Goal: Task Accomplishment & Management: Use online tool/utility

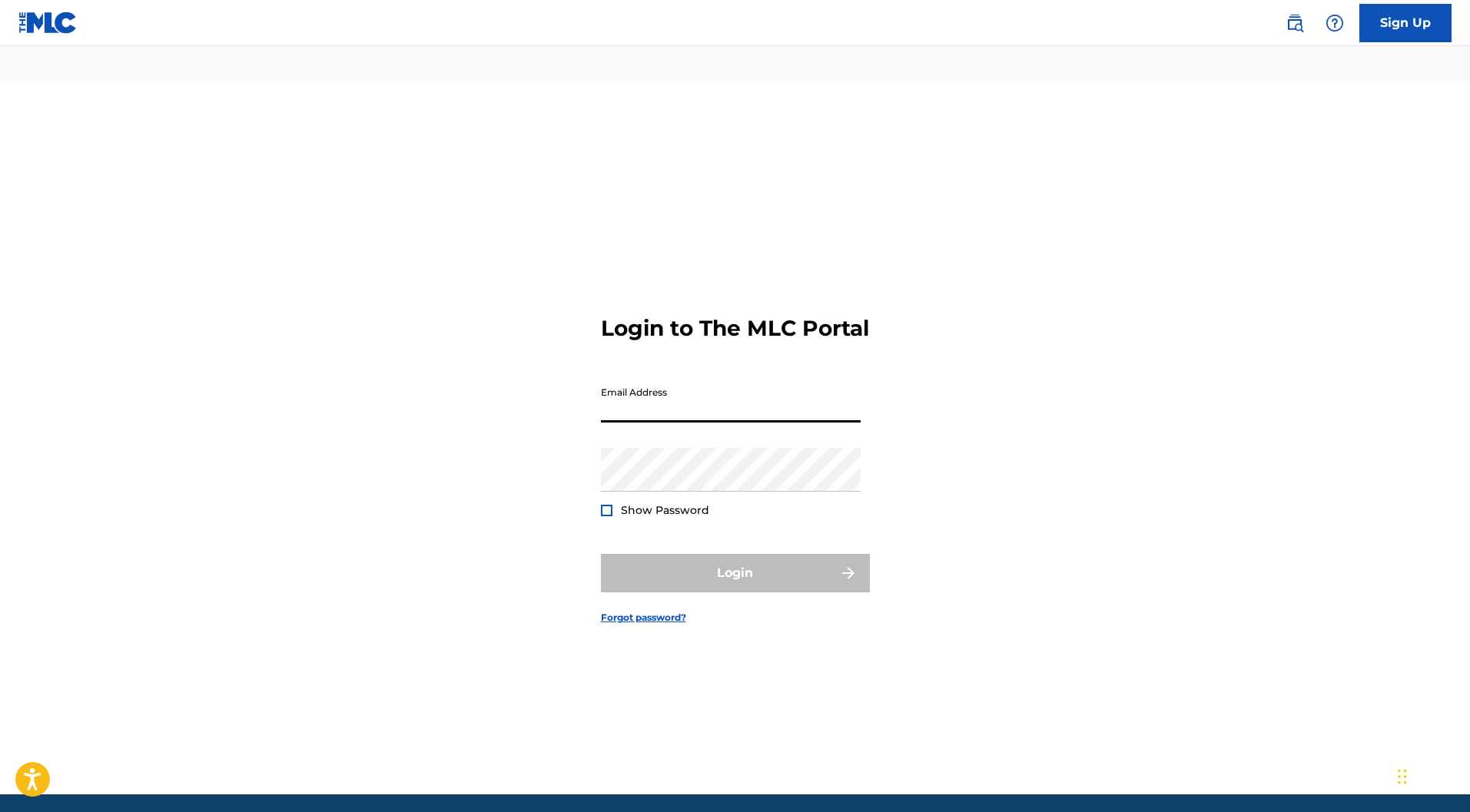
click at [659, 379] on input "Email Address" at bounding box center [730, 400] width 260 height 44
type input "[EMAIL_ADDRESS][DOMAIN_NAME]"
click at [685, 554] on button "Login" at bounding box center [735, 573] width 269 height 39
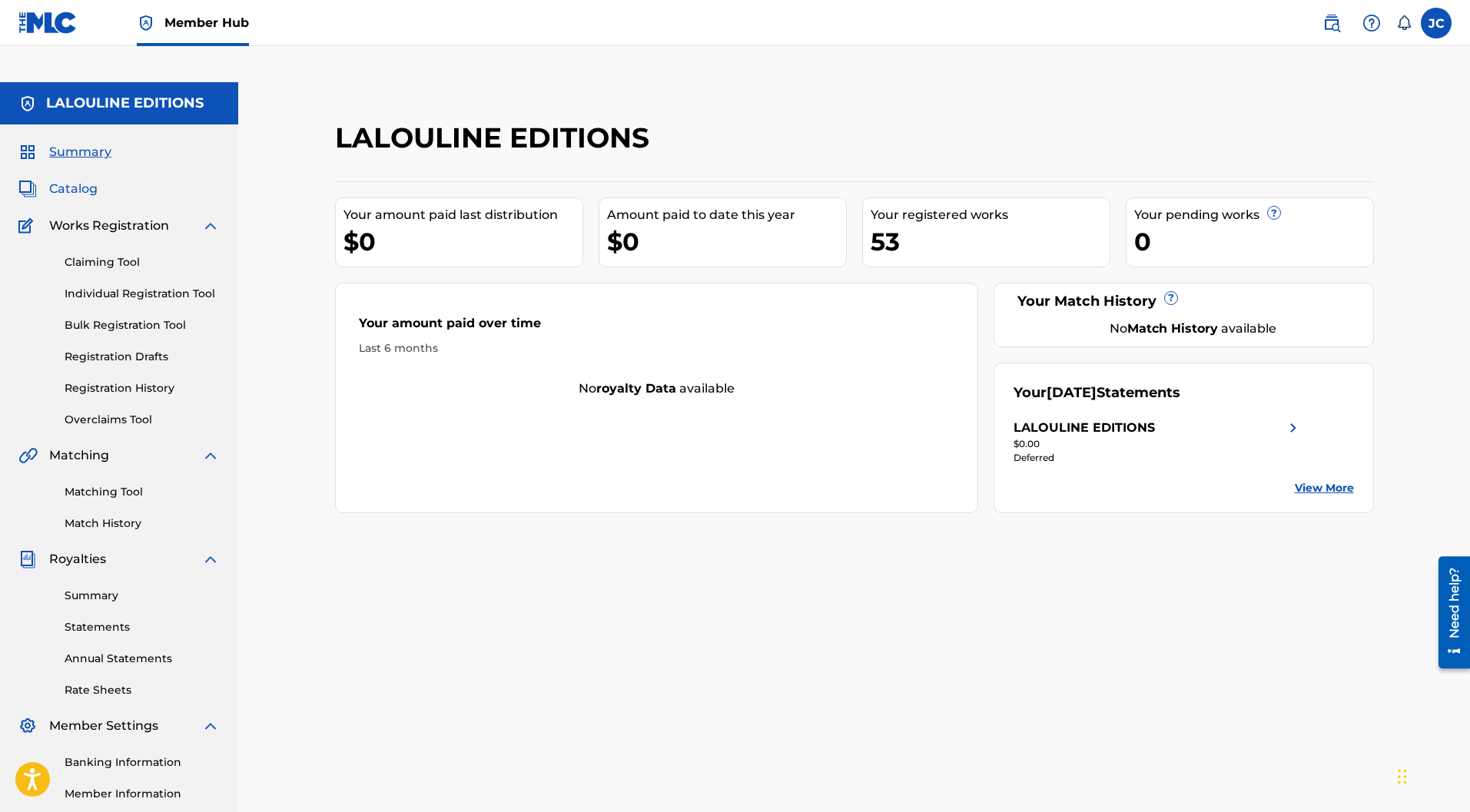
click at [84, 180] on span "Catalog" at bounding box center [73, 189] width 49 height 19
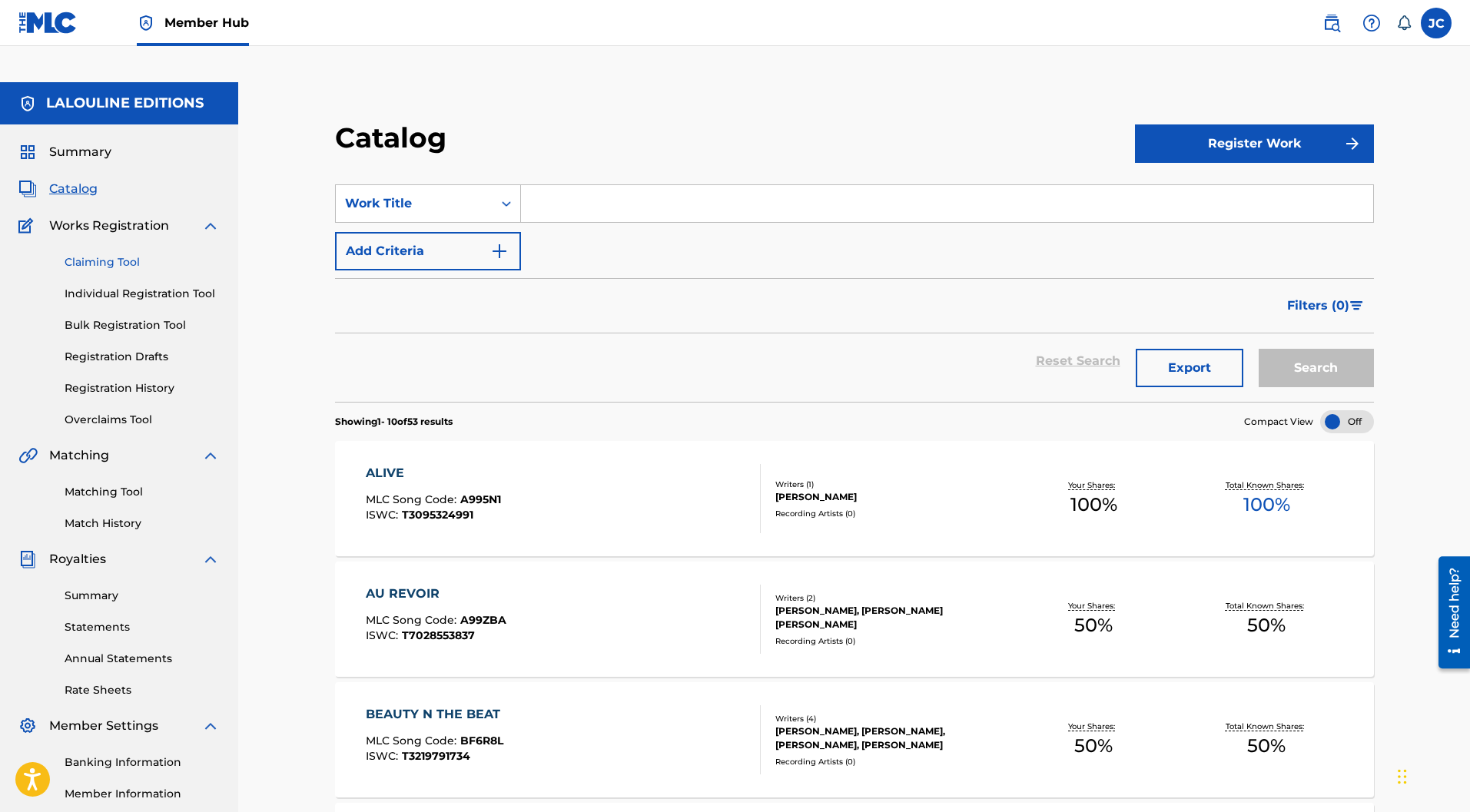
click at [126, 254] on link "Claiming Tool" at bounding box center [141, 262] width 155 height 16
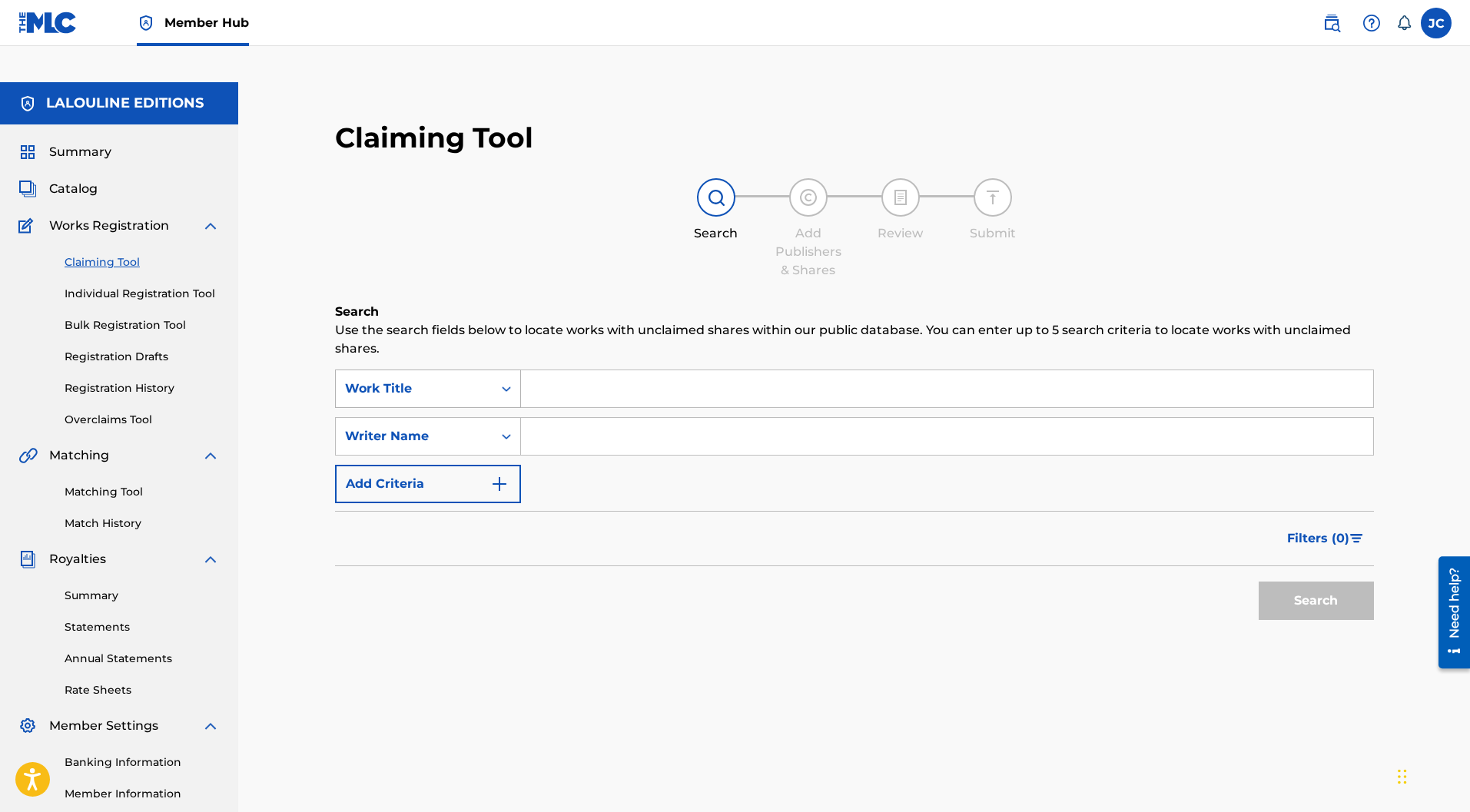
click at [427, 374] on div "Work Title" at bounding box center [413, 389] width 157 height 29
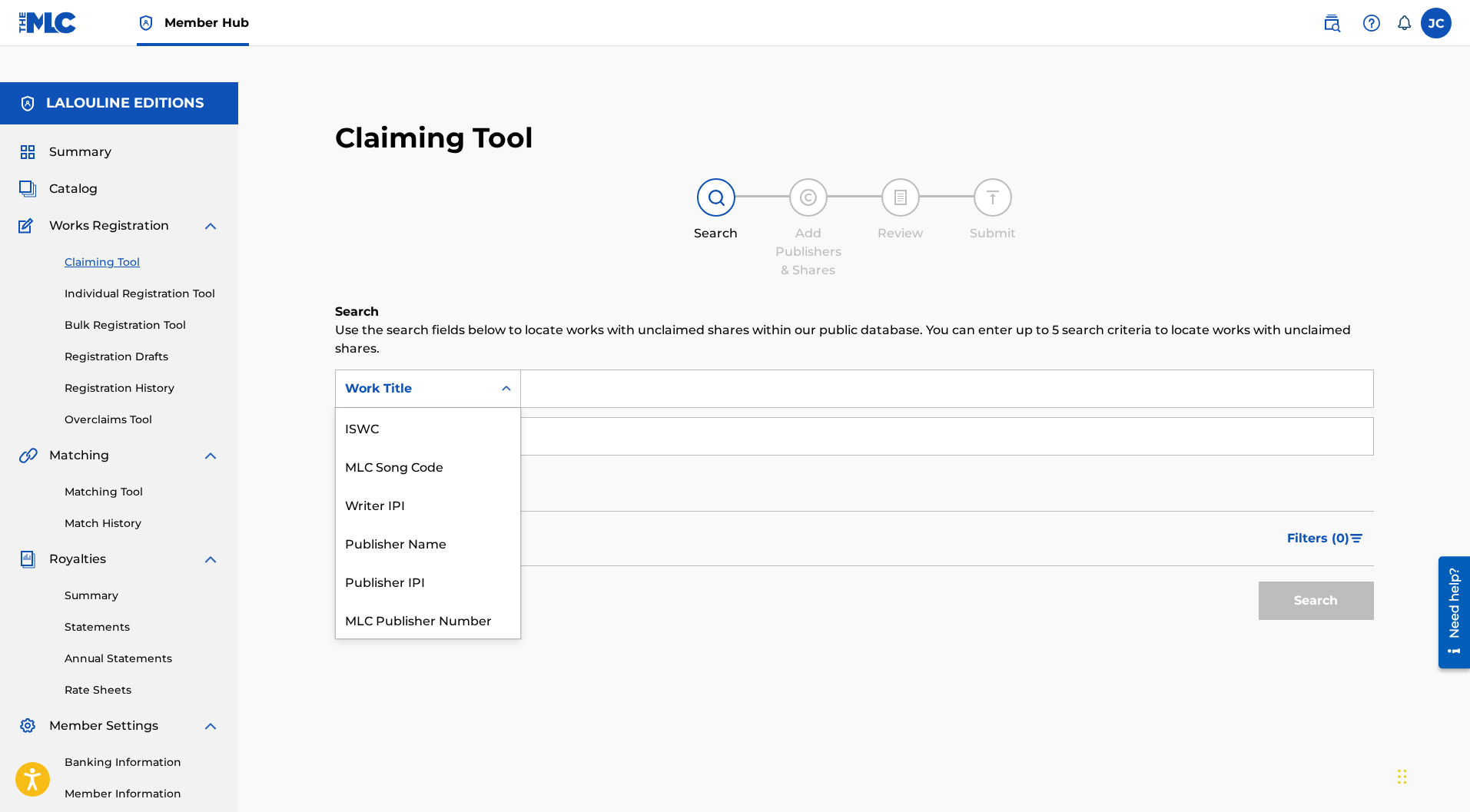
scroll to position [39, 0]
click at [220, 400] on div "Summary Catalog Works Registration Claiming Tool Individual Registration Tool B…" at bounding box center [119, 519] width 238 height 790
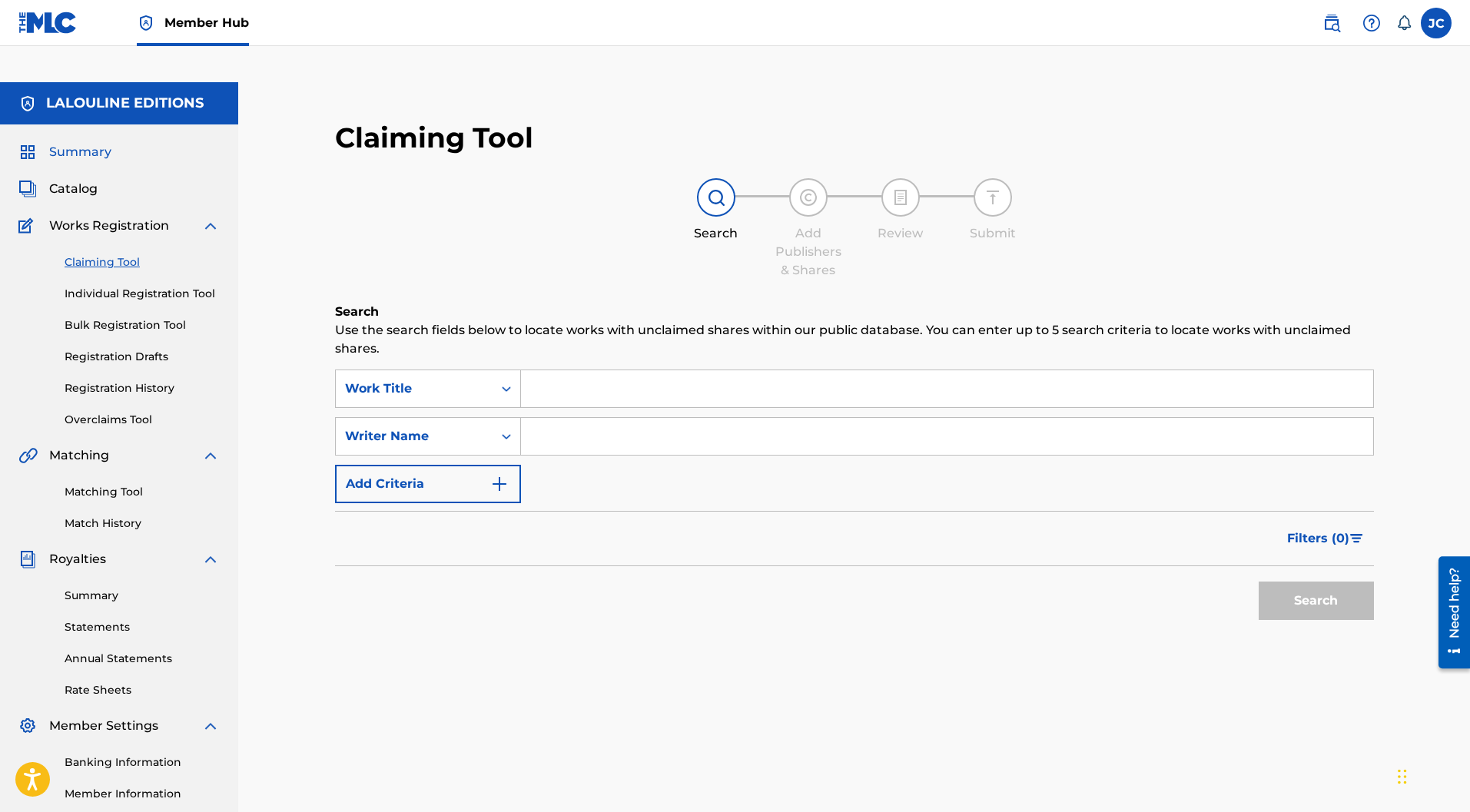
click at [87, 143] on span "Summary" at bounding box center [80, 152] width 63 height 19
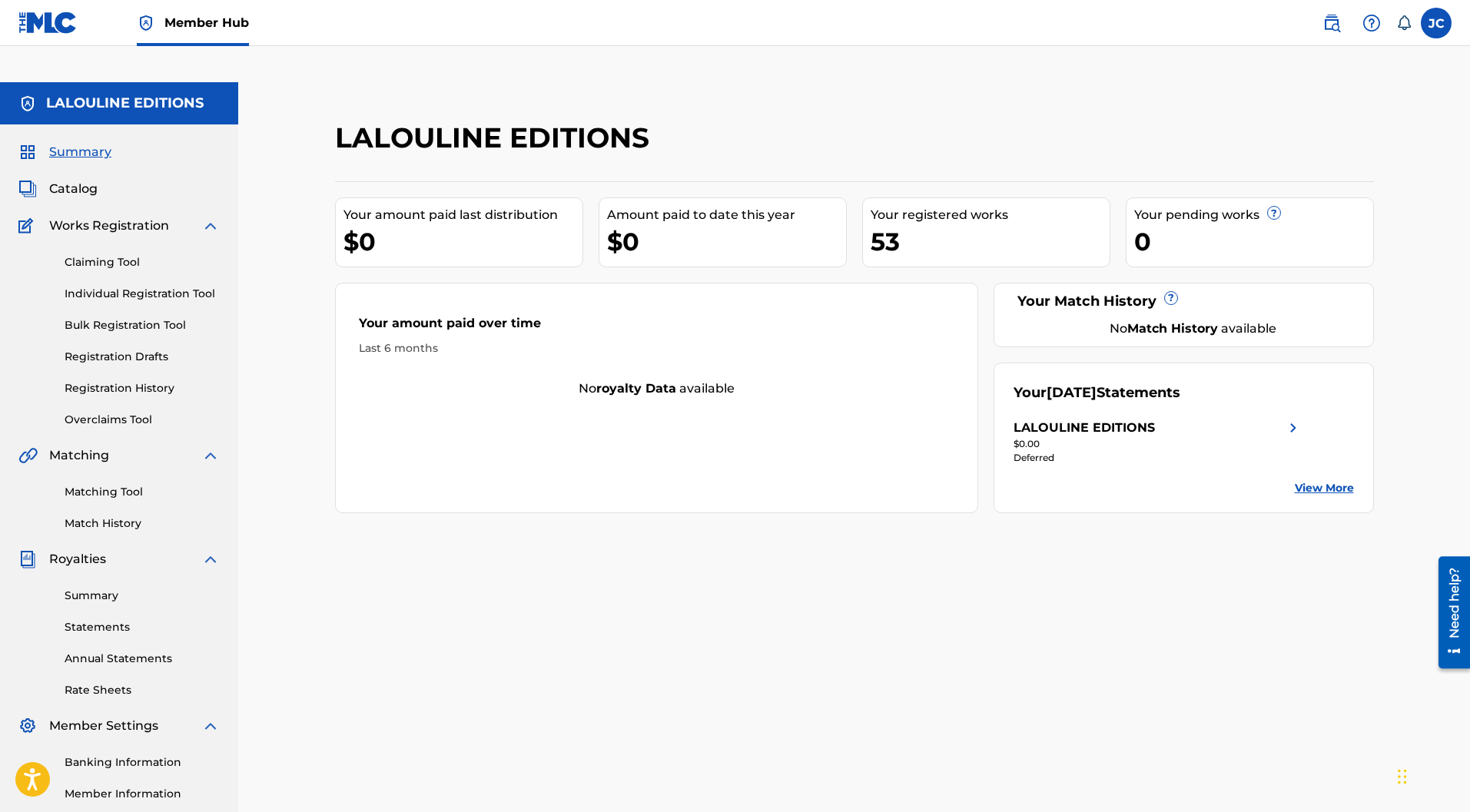
click at [1232, 206] on div "Your pending works ?" at bounding box center [1253, 215] width 239 height 19
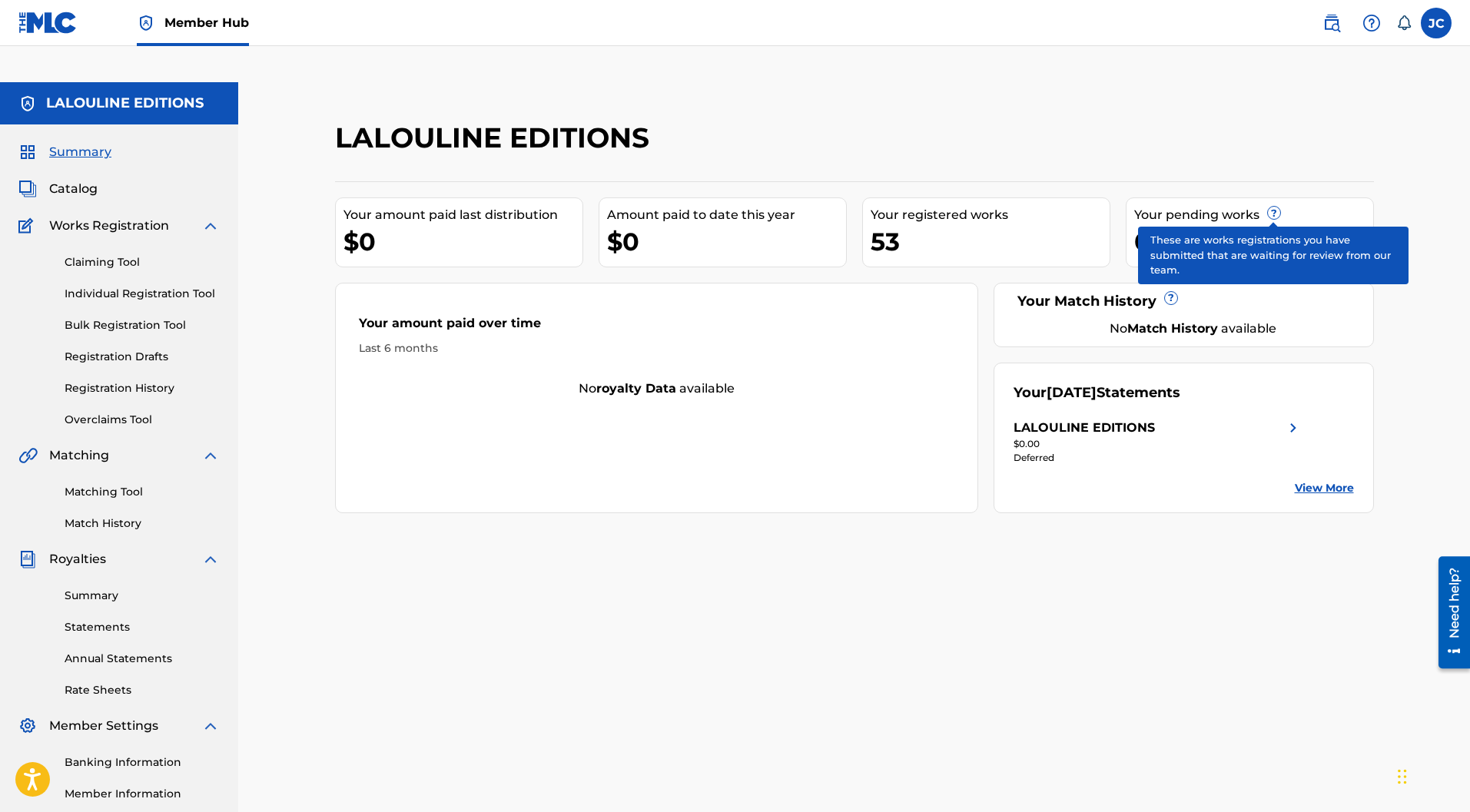
click at [1271, 206] on span "?" at bounding box center [1274, 212] width 12 height 12
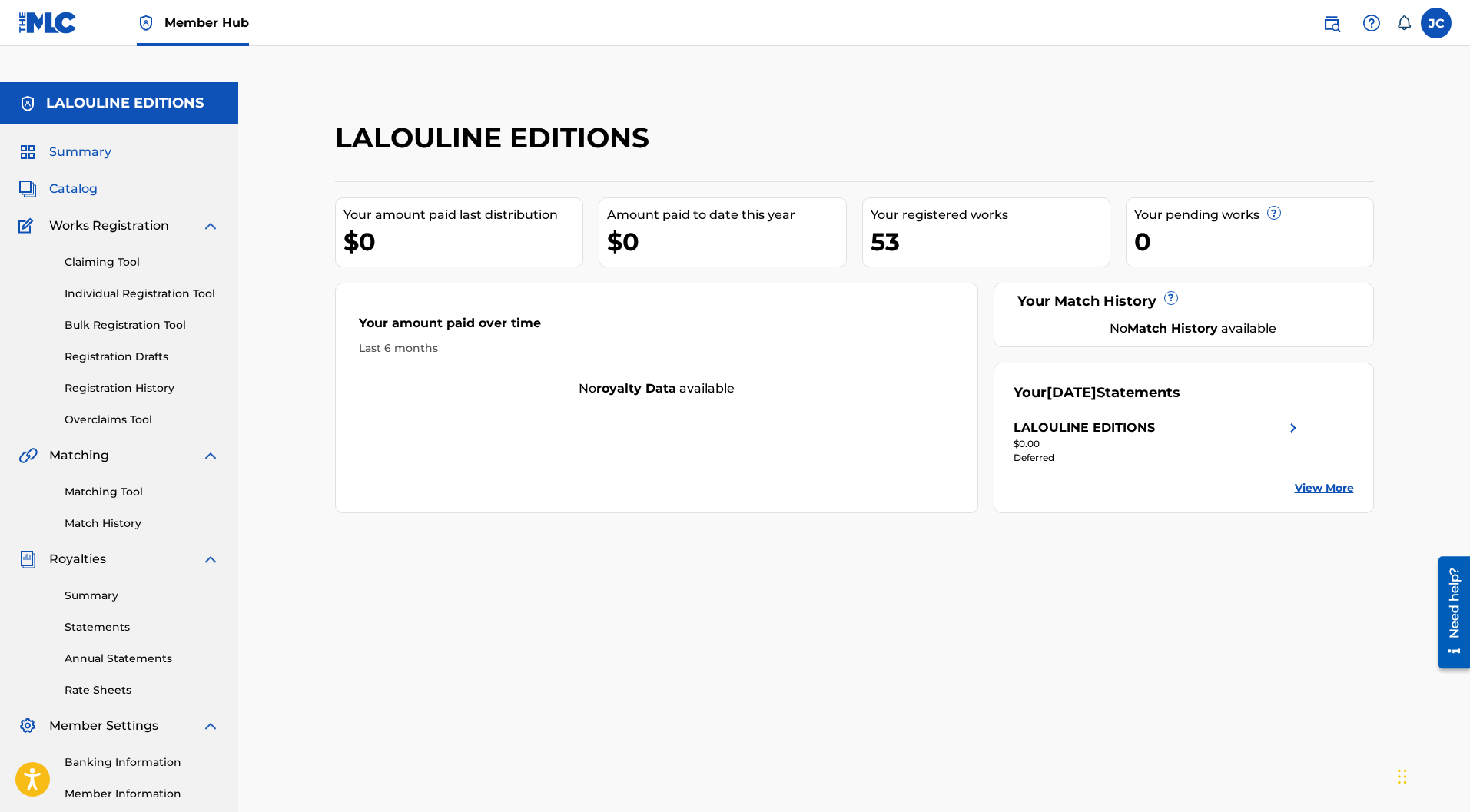
click at [80, 180] on span "Catalog" at bounding box center [73, 189] width 49 height 19
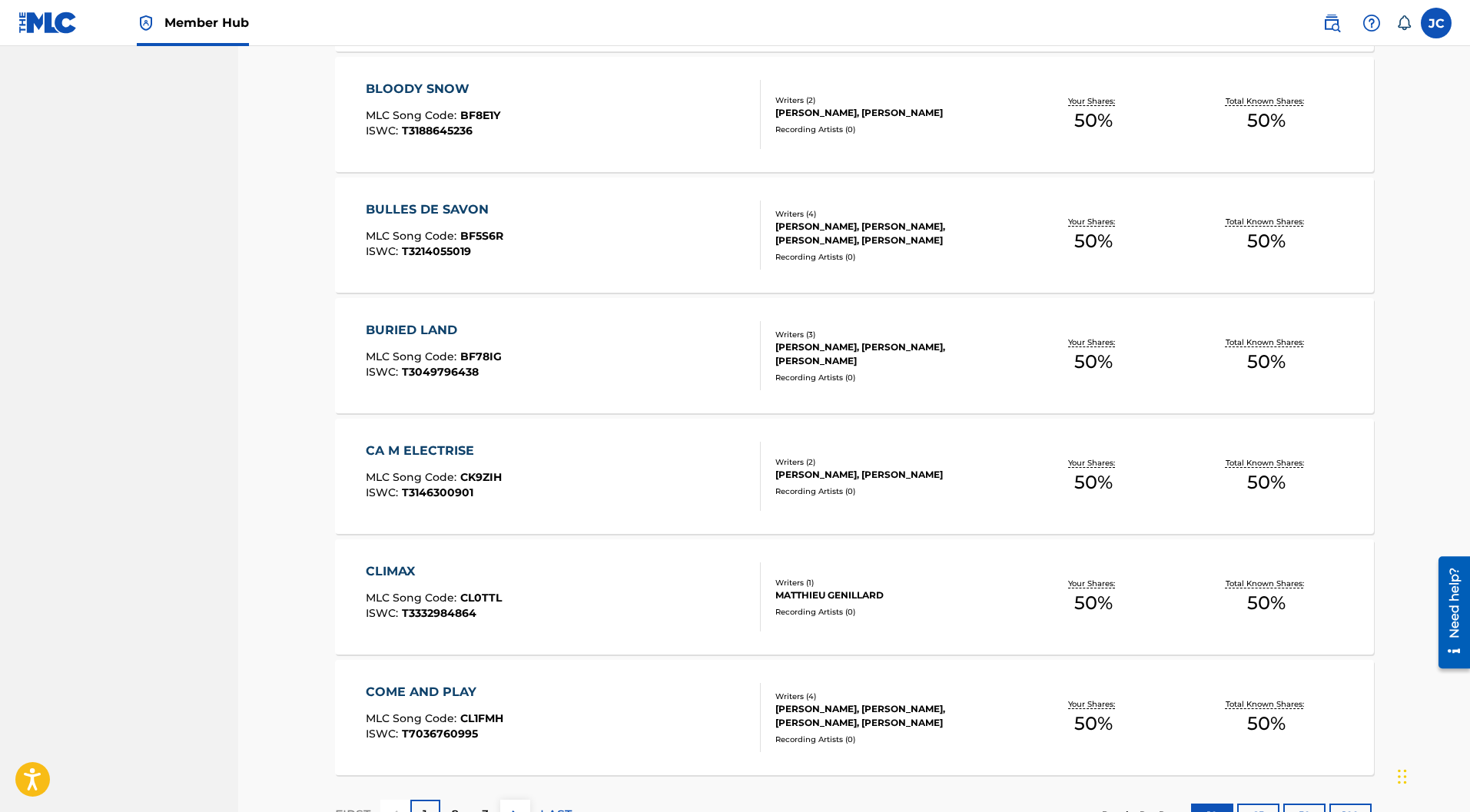
scroll to position [946, 0]
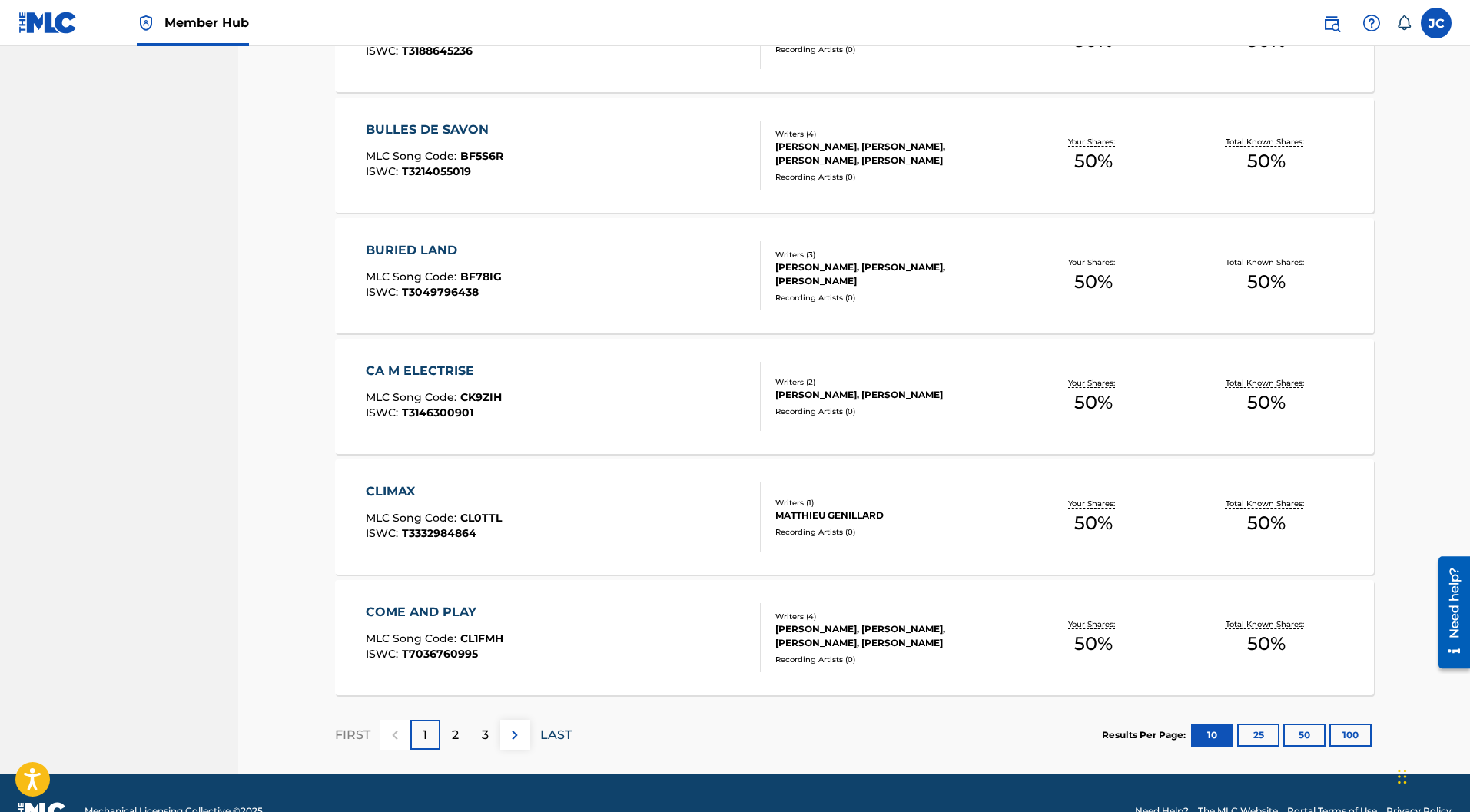
click at [555, 725] on p "LAST" at bounding box center [556, 735] width 32 height 19
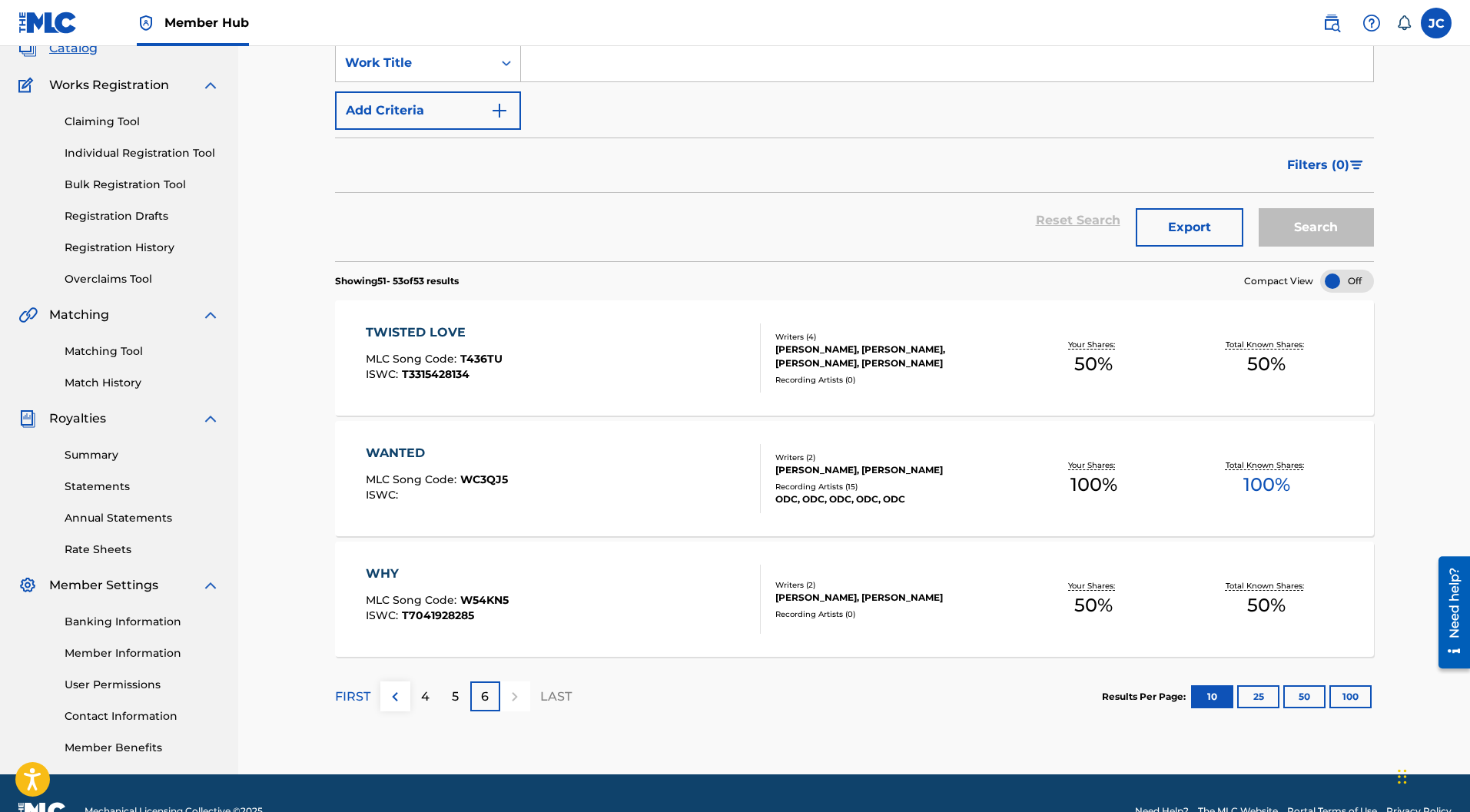
click at [835, 579] on div "Writers ( 2 )" at bounding box center [891, 585] width 232 height 12
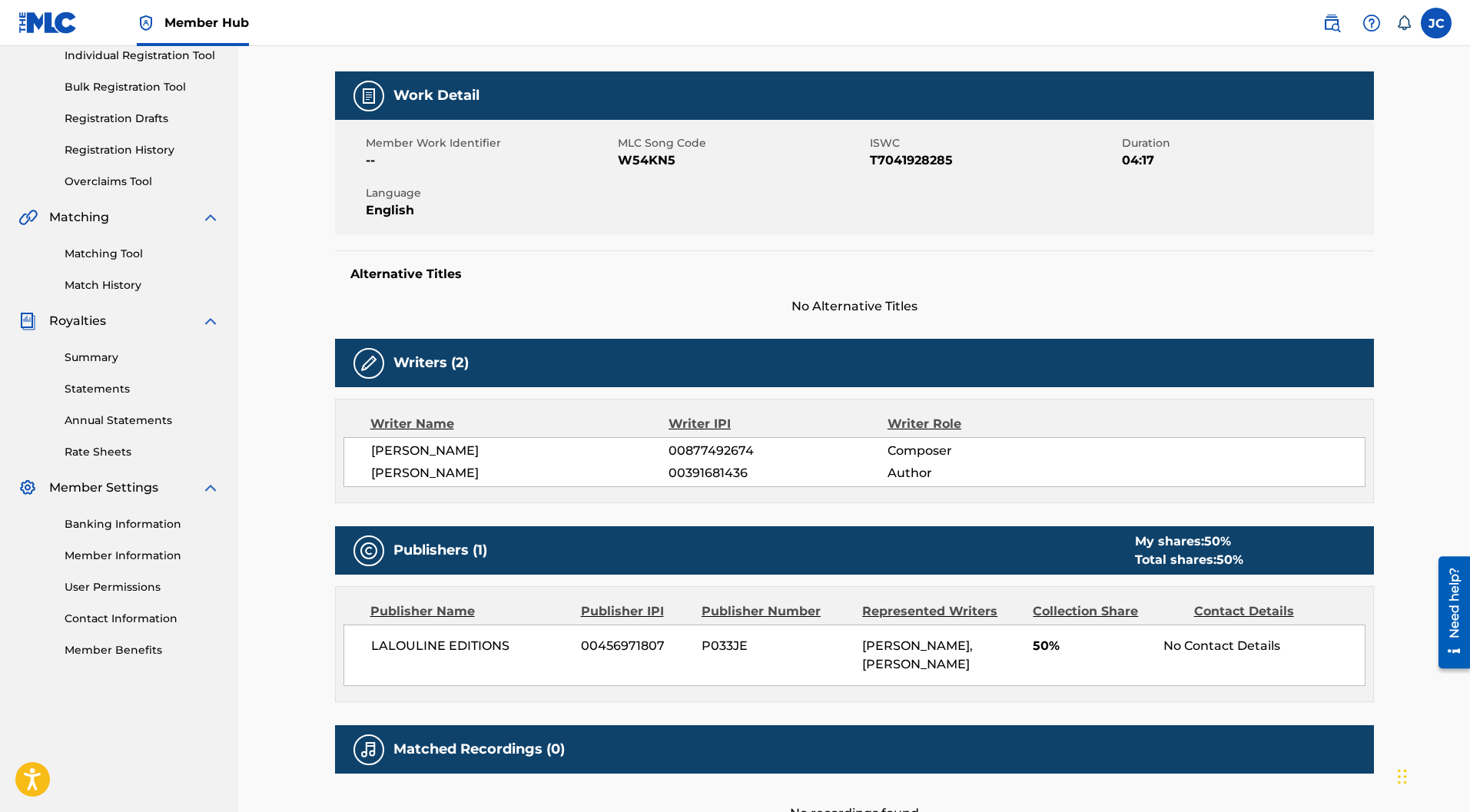
scroll to position [348, 0]
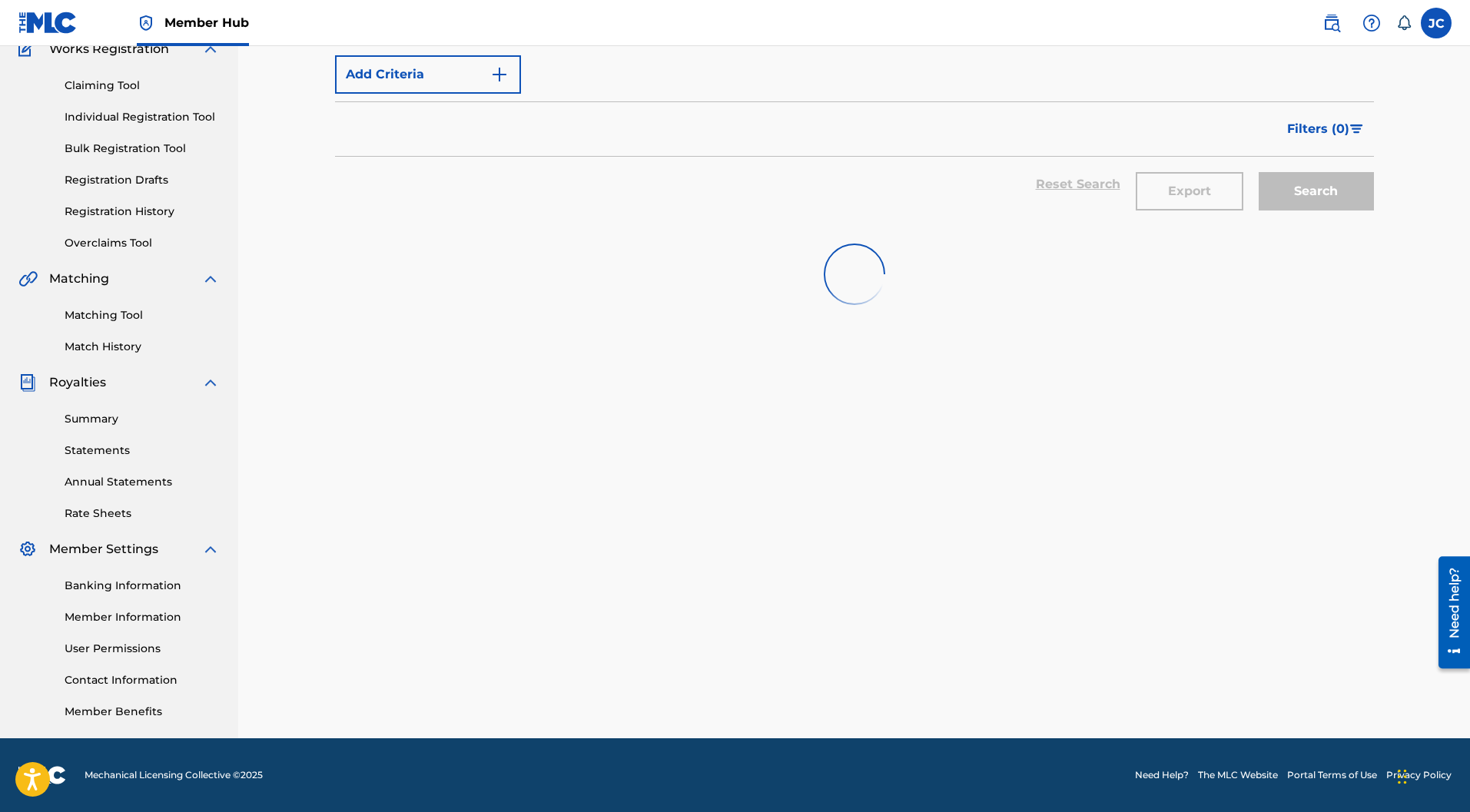
scroll to position [141, 0]
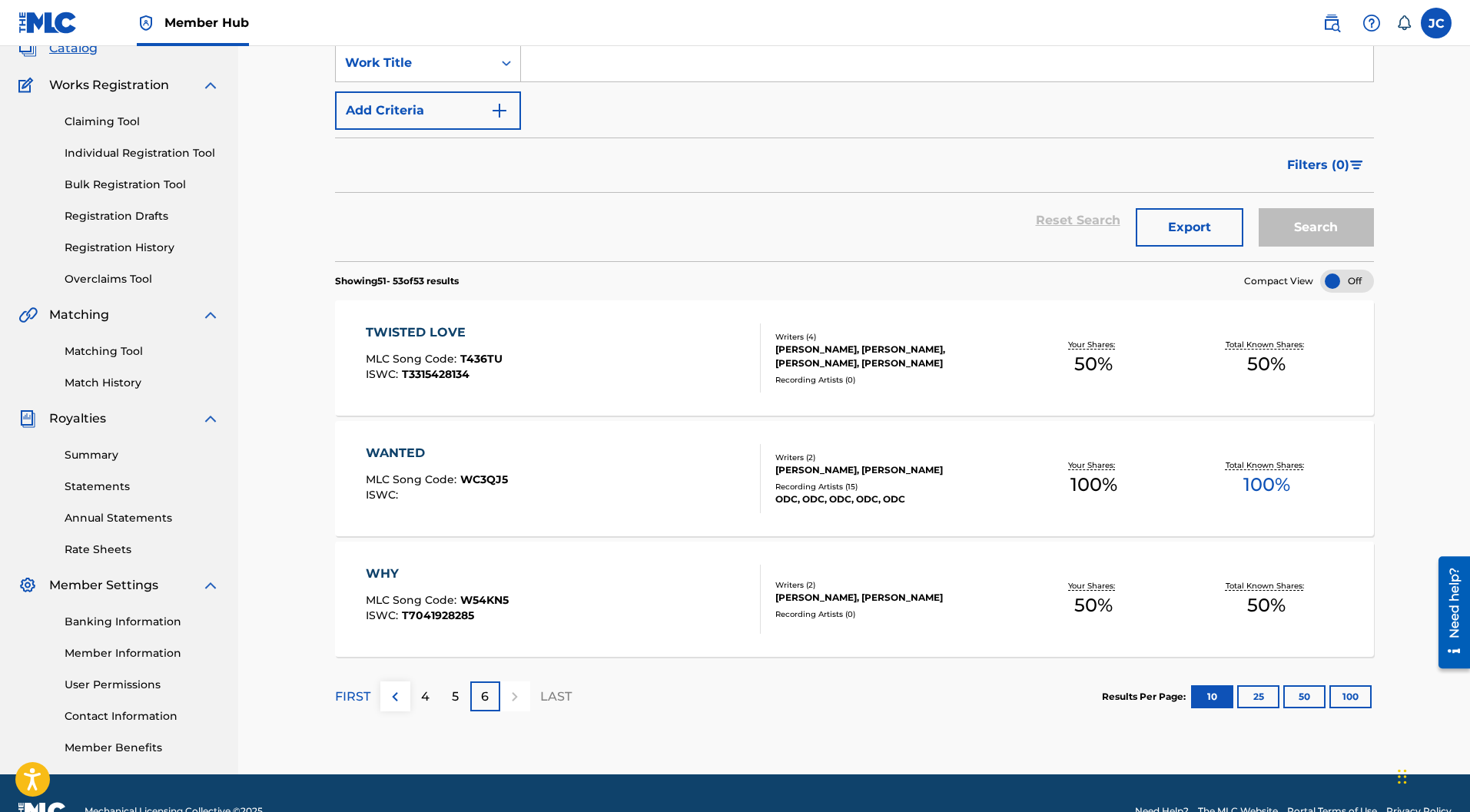
click at [918, 463] on div "[PERSON_NAME], [PERSON_NAME]" at bounding box center [891, 470] width 232 height 14
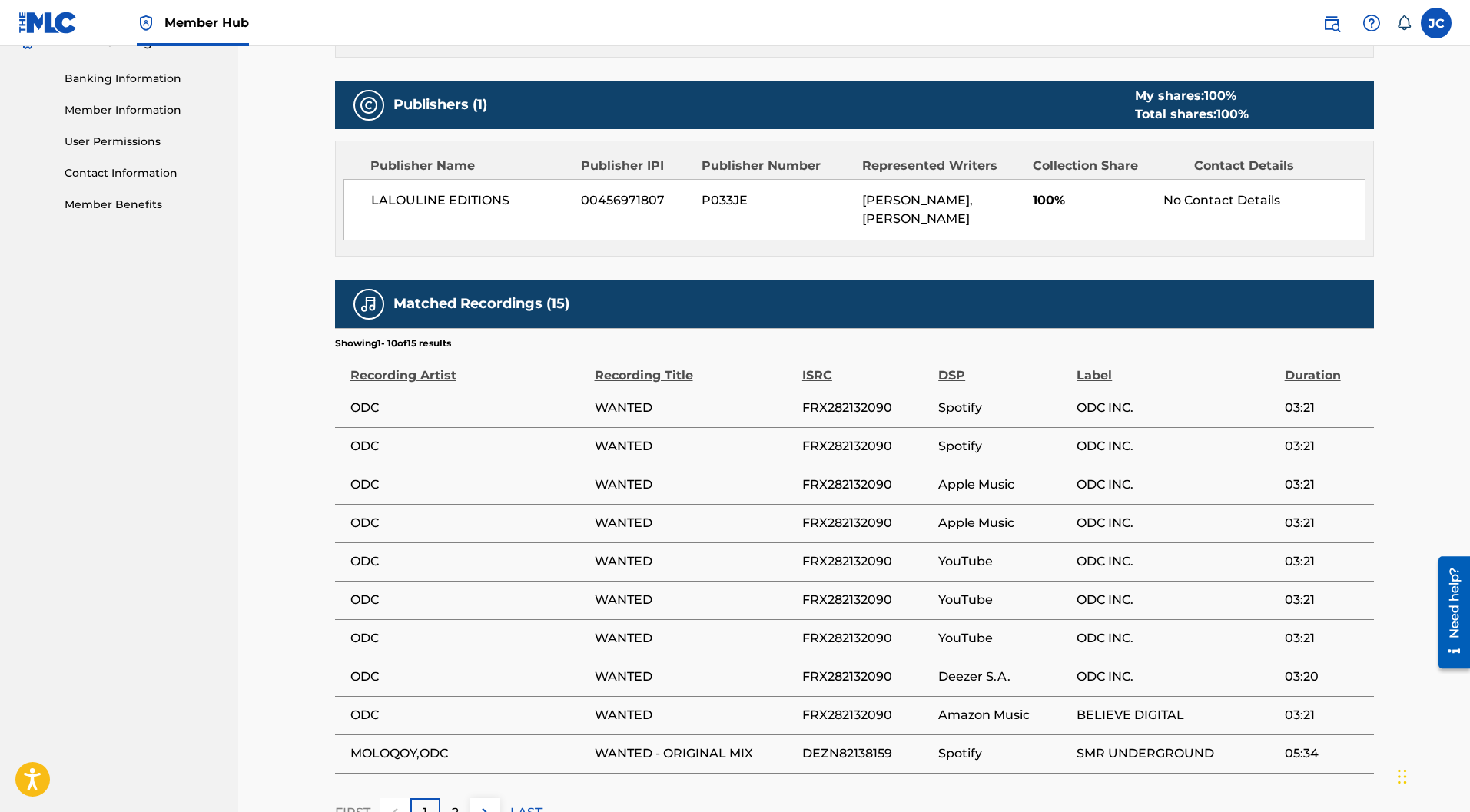
scroll to position [800, 0]
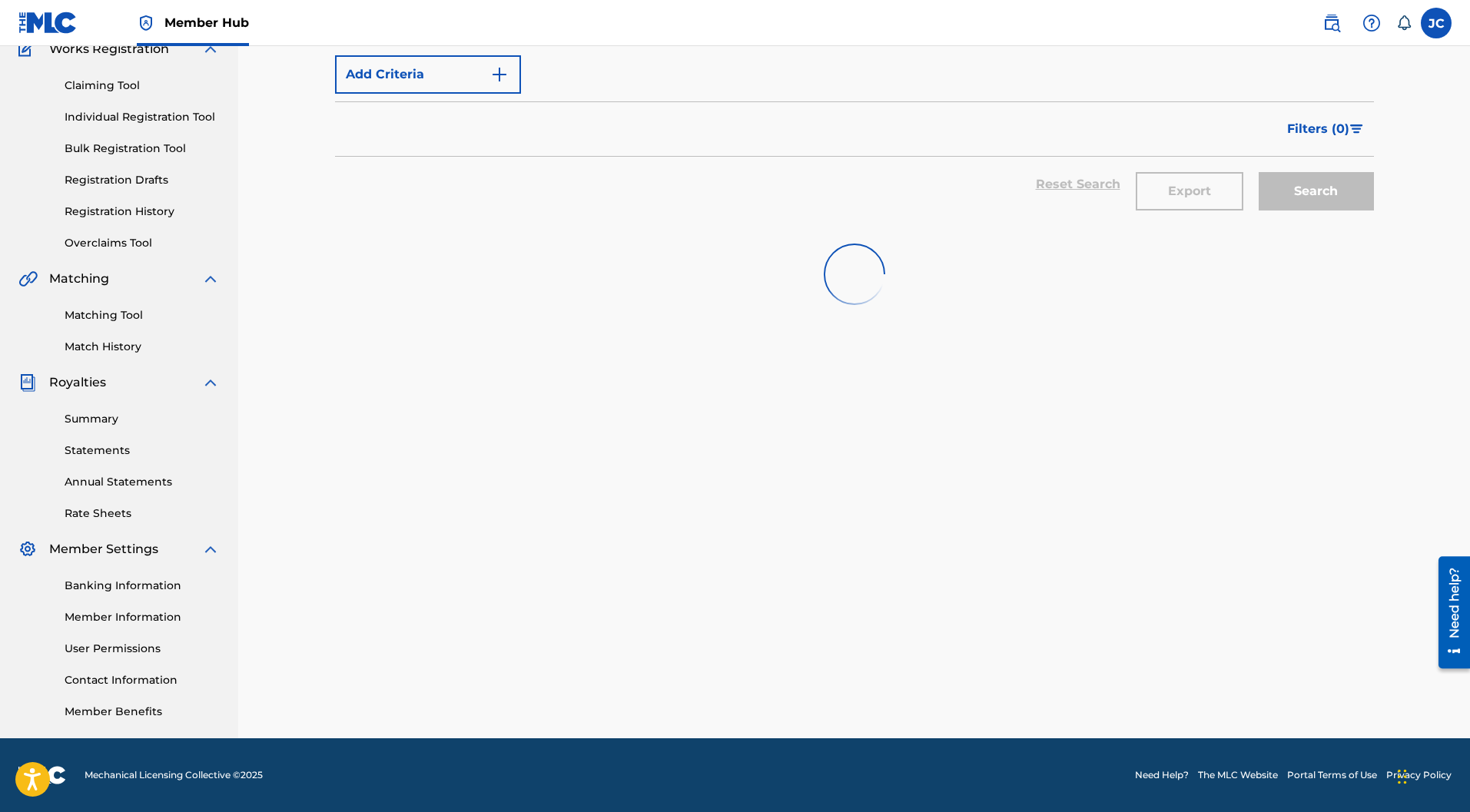
scroll to position [141, 0]
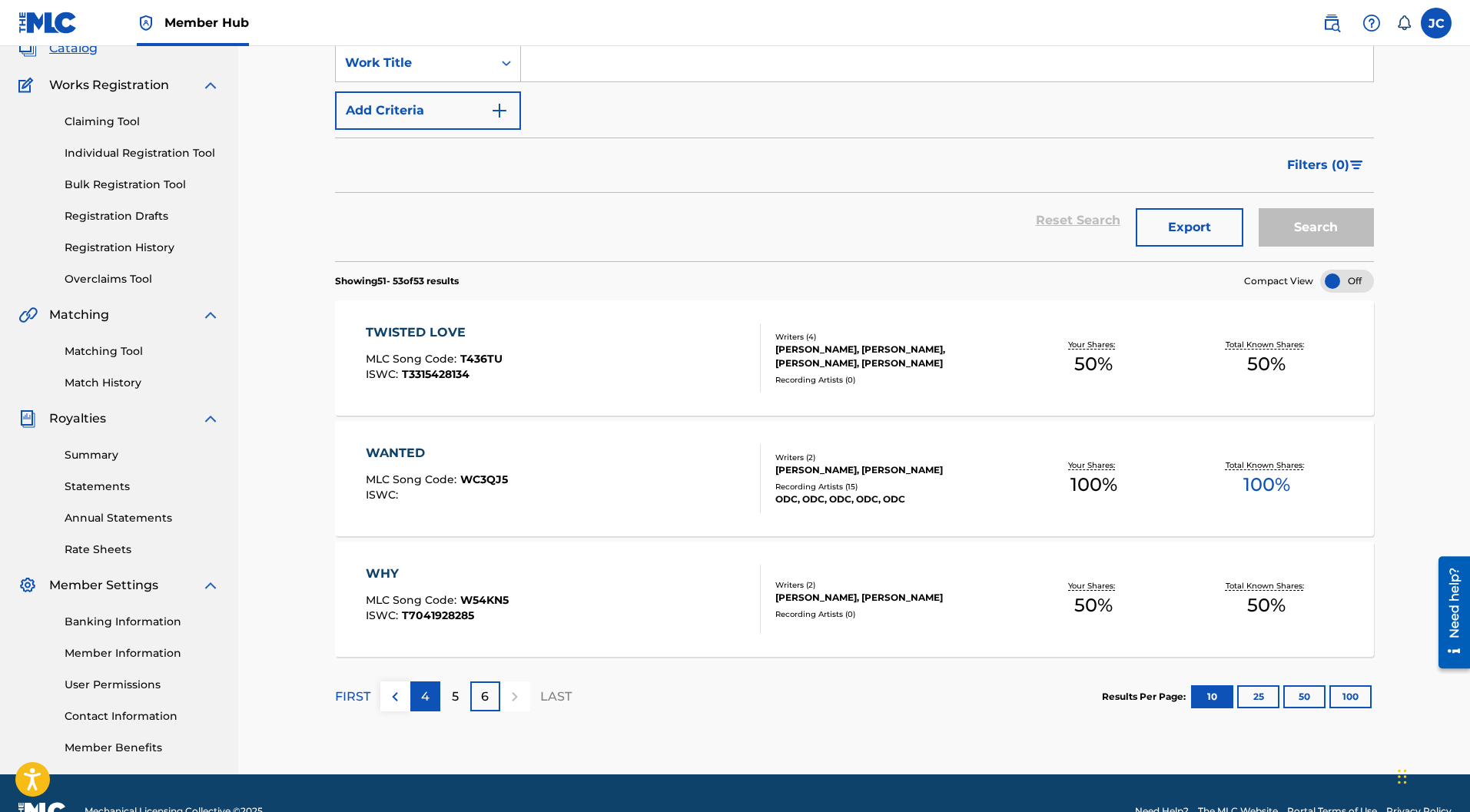
click at [424, 688] on p "4" at bounding box center [425, 697] width 9 height 19
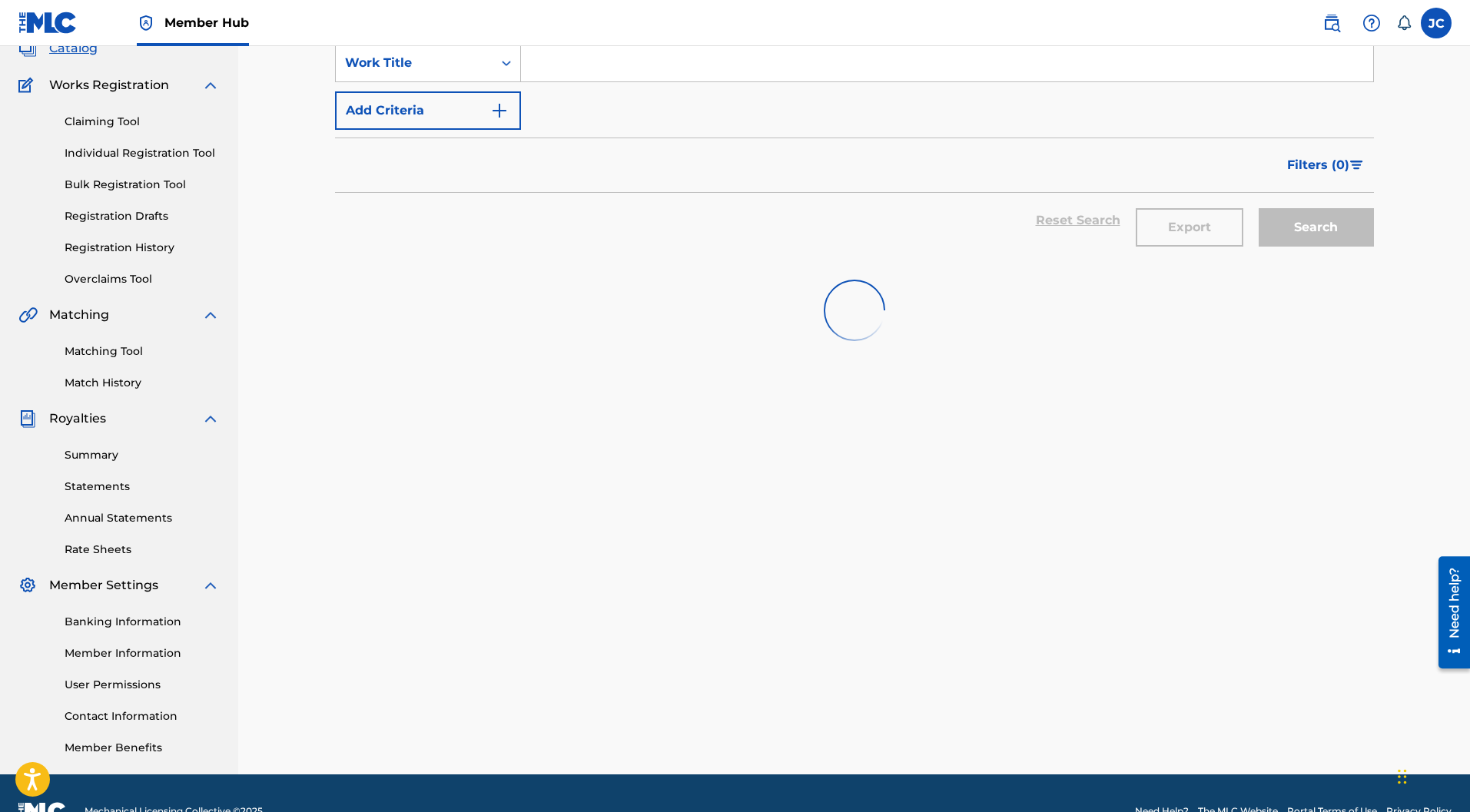
scroll to position [800, 0]
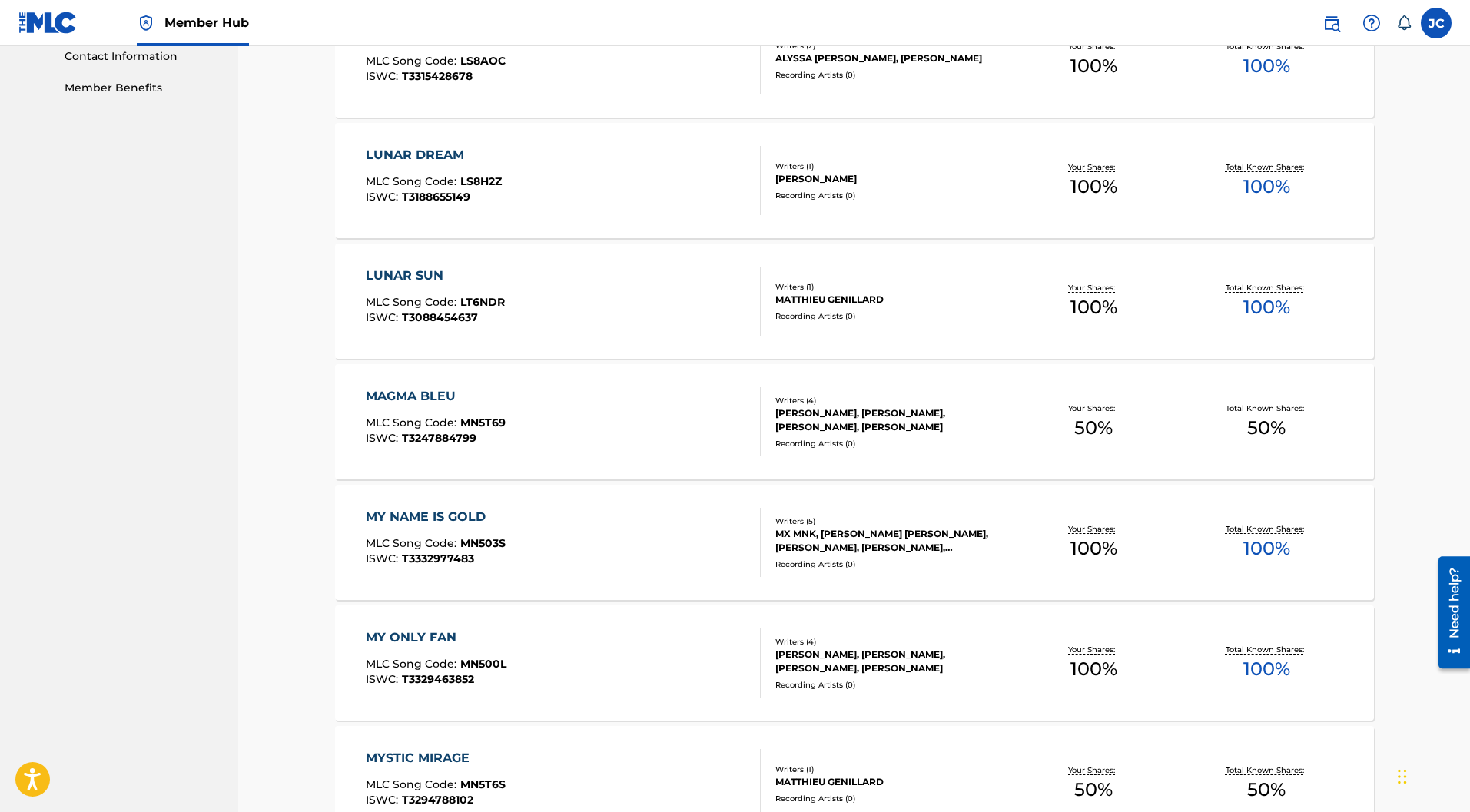
click at [430, 387] on div "MAGMA BLEU" at bounding box center [435, 396] width 140 height 19
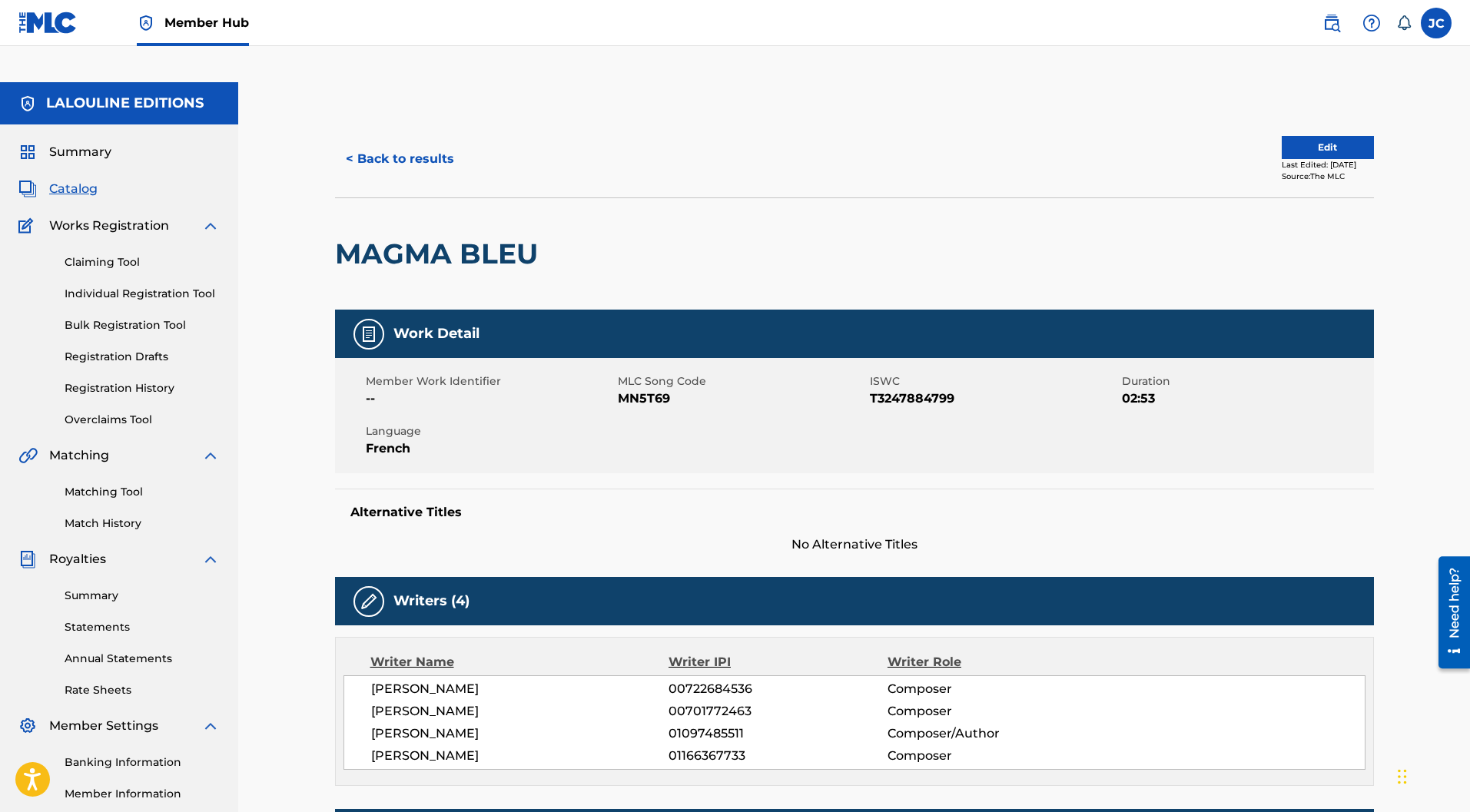
scroll to position [430, 0]
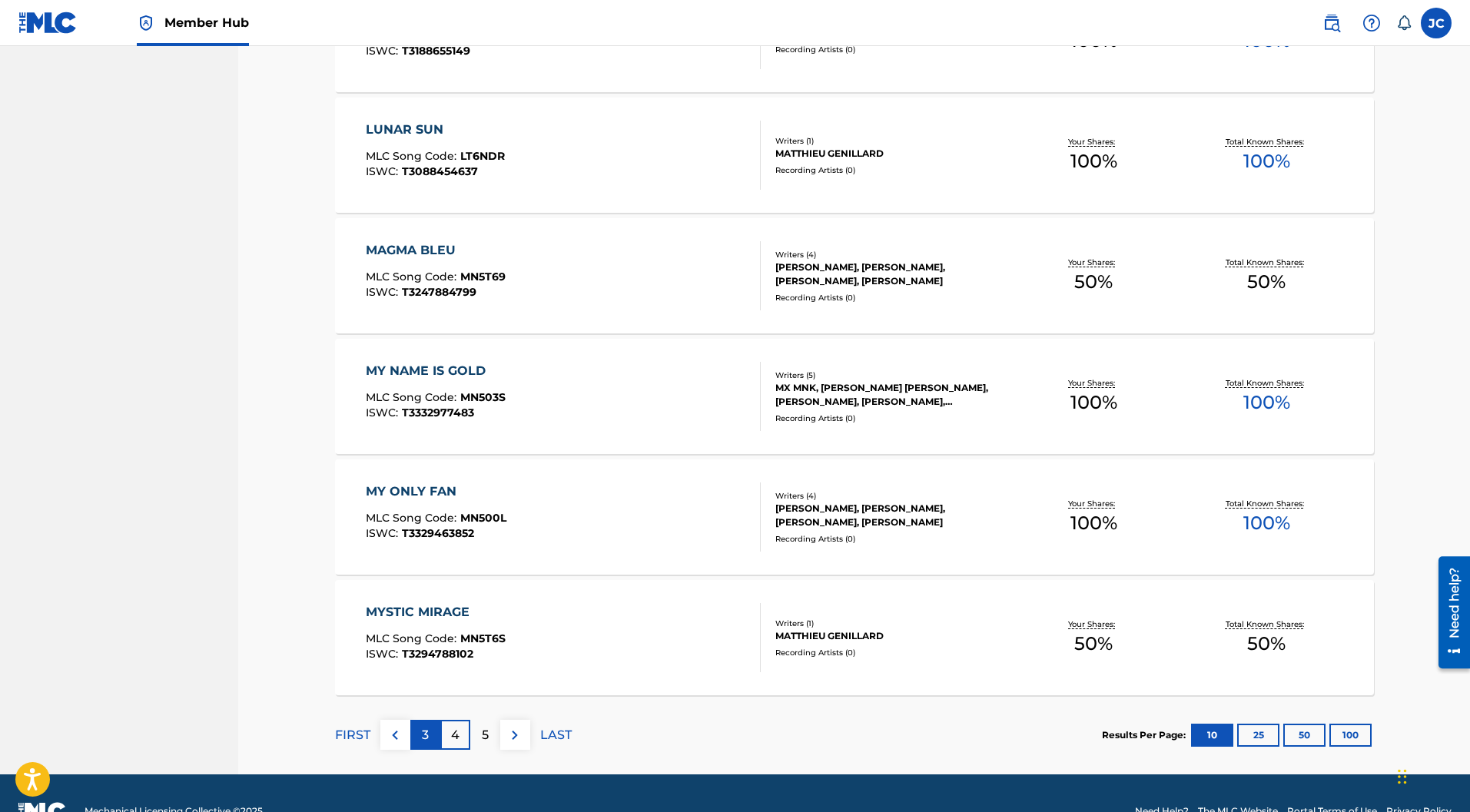
click at [417, 719] on div "3" at bounding box center [425, 734] width 30 height 30
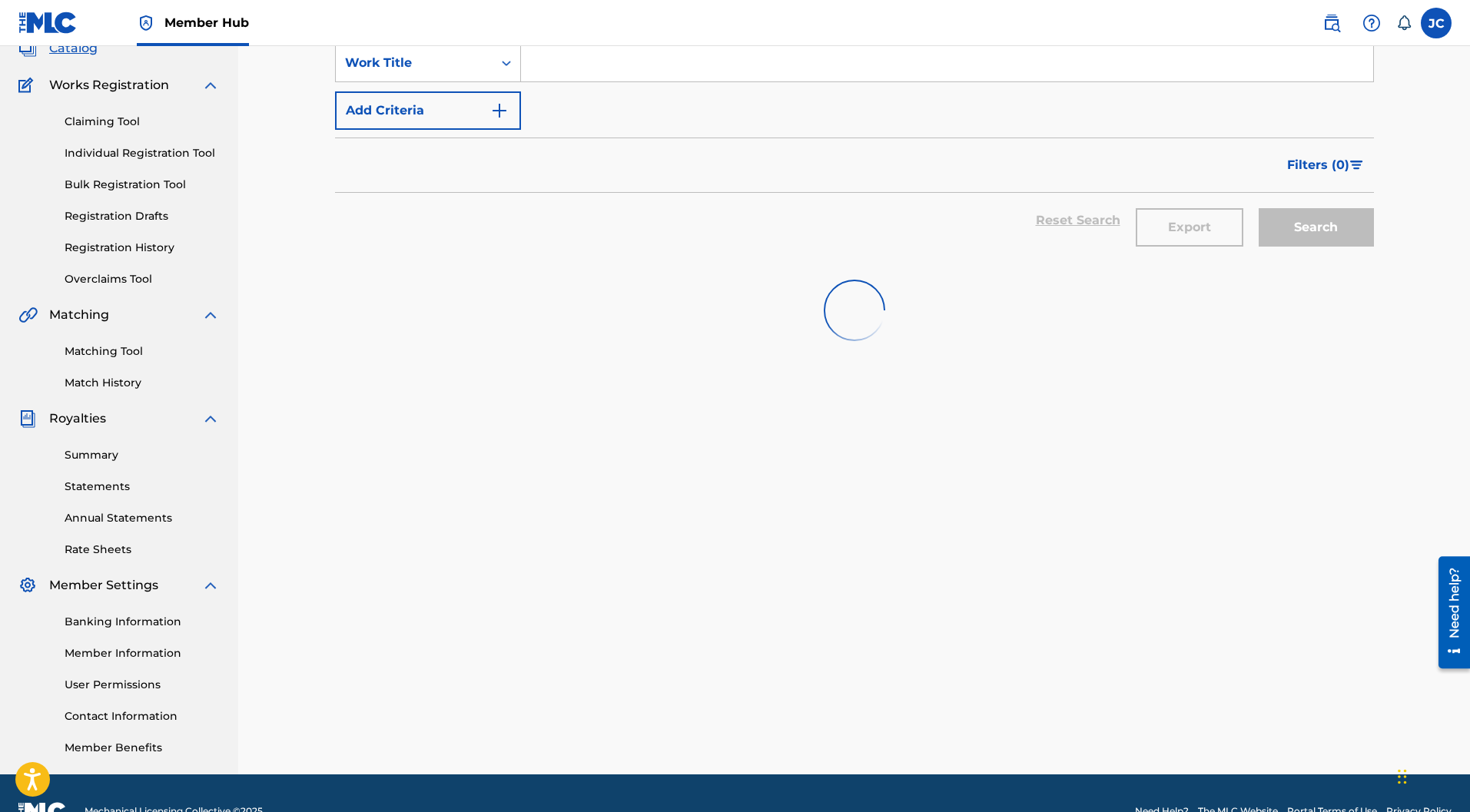
scroll to position [946, 0]
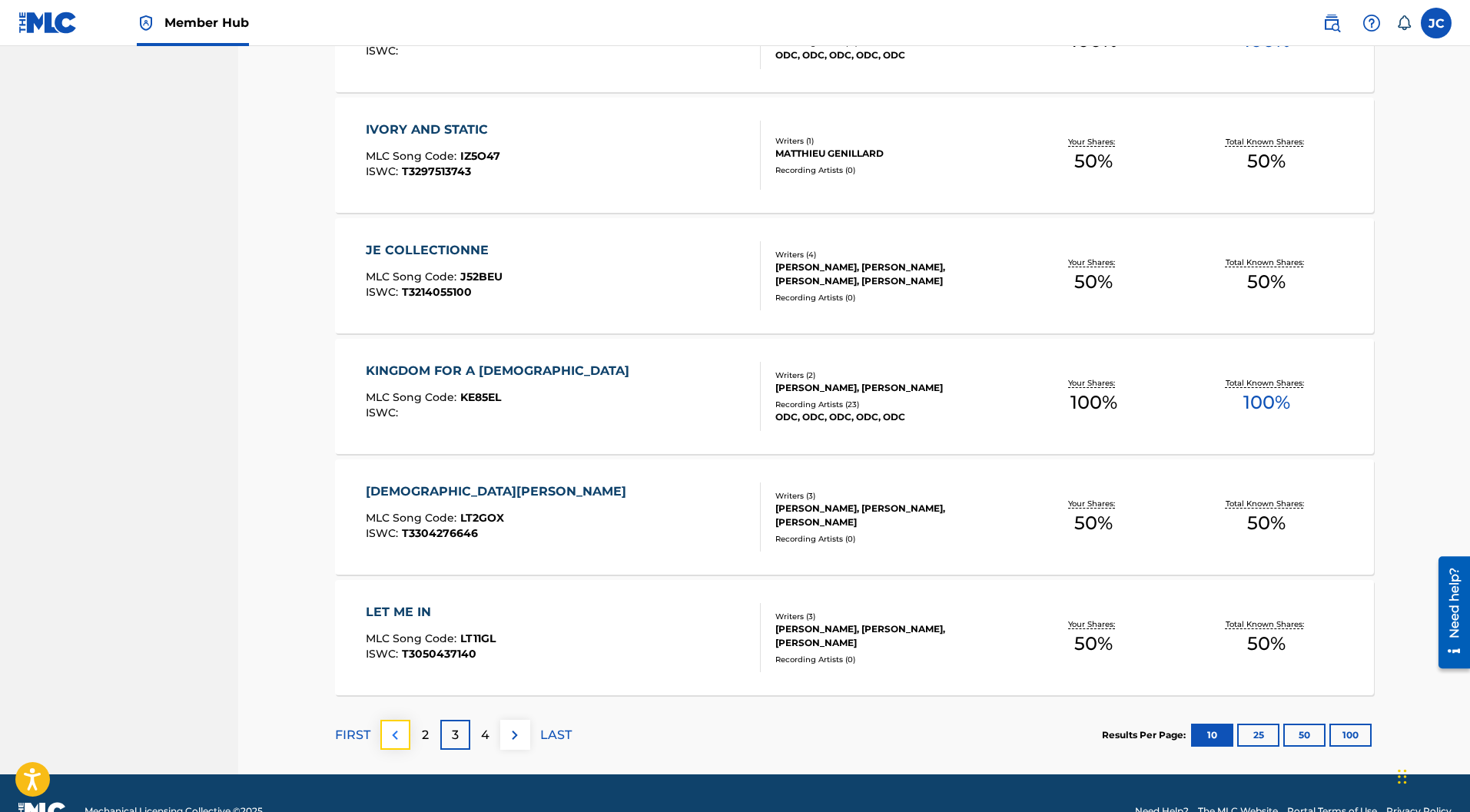
click at [406, 719] on button at bounding box center [395, 734] width 30 height 30
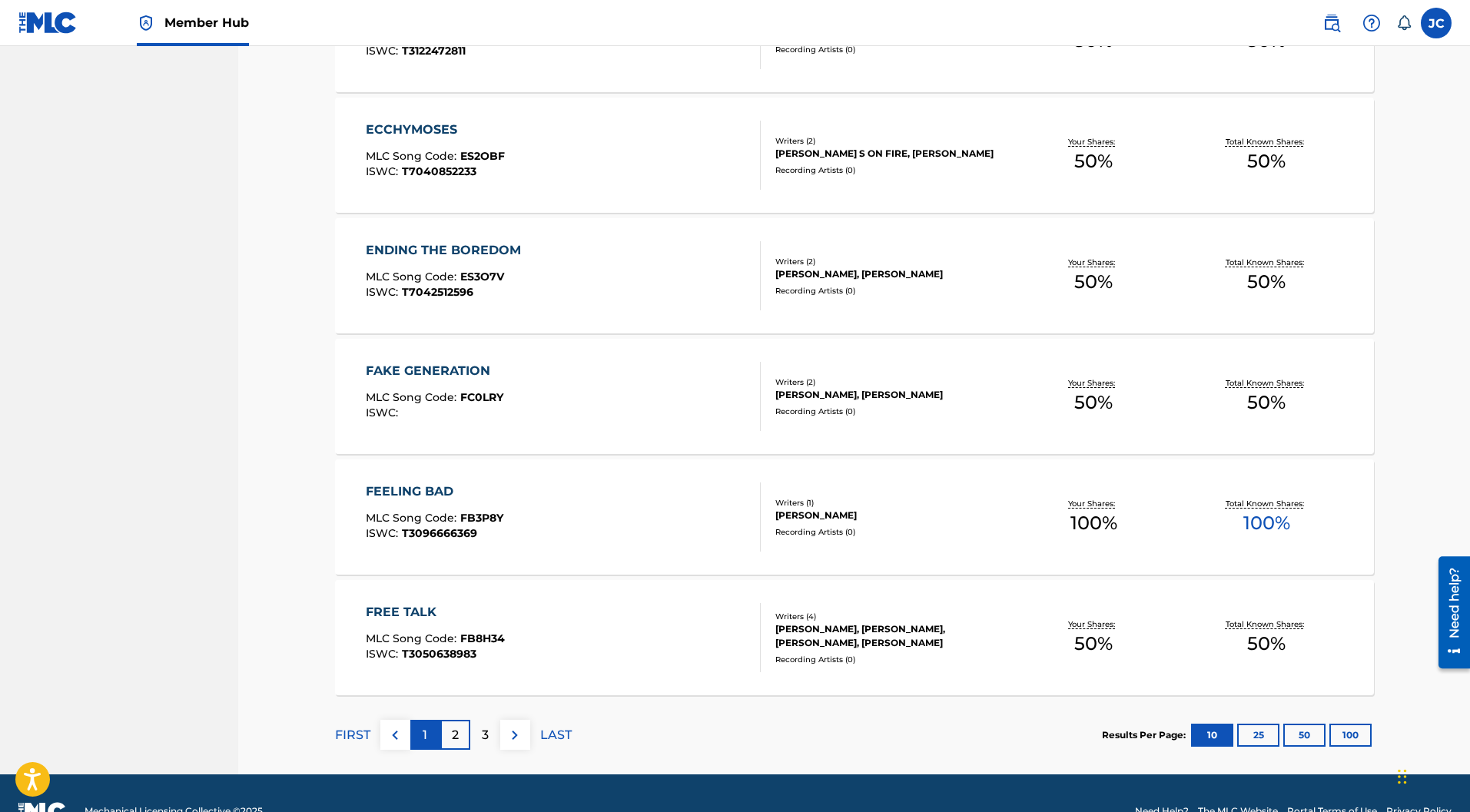
click at [428, 719] on div "1" at bounding box center [425, 734] width 30 height 30
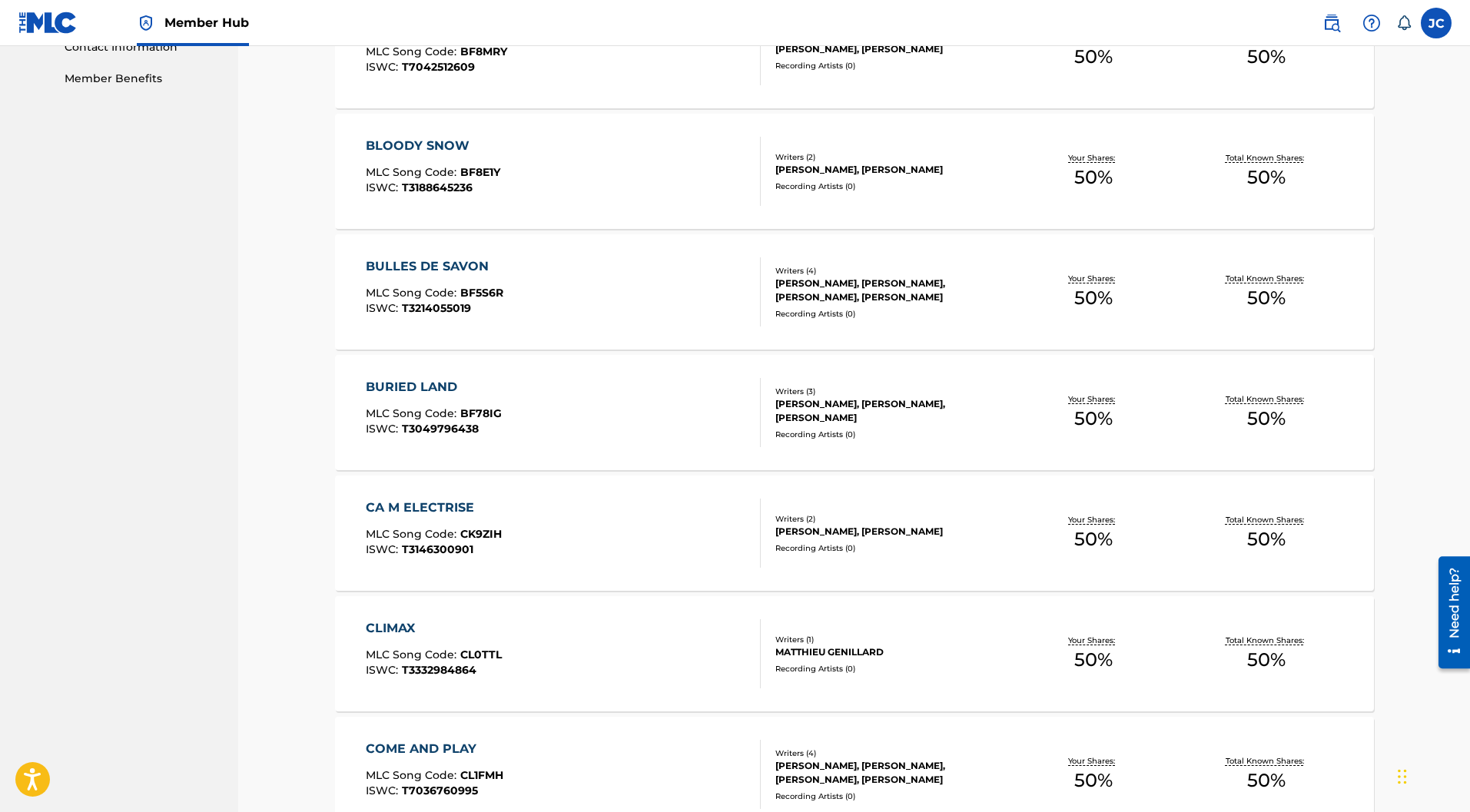
scroll to position [614, 0]
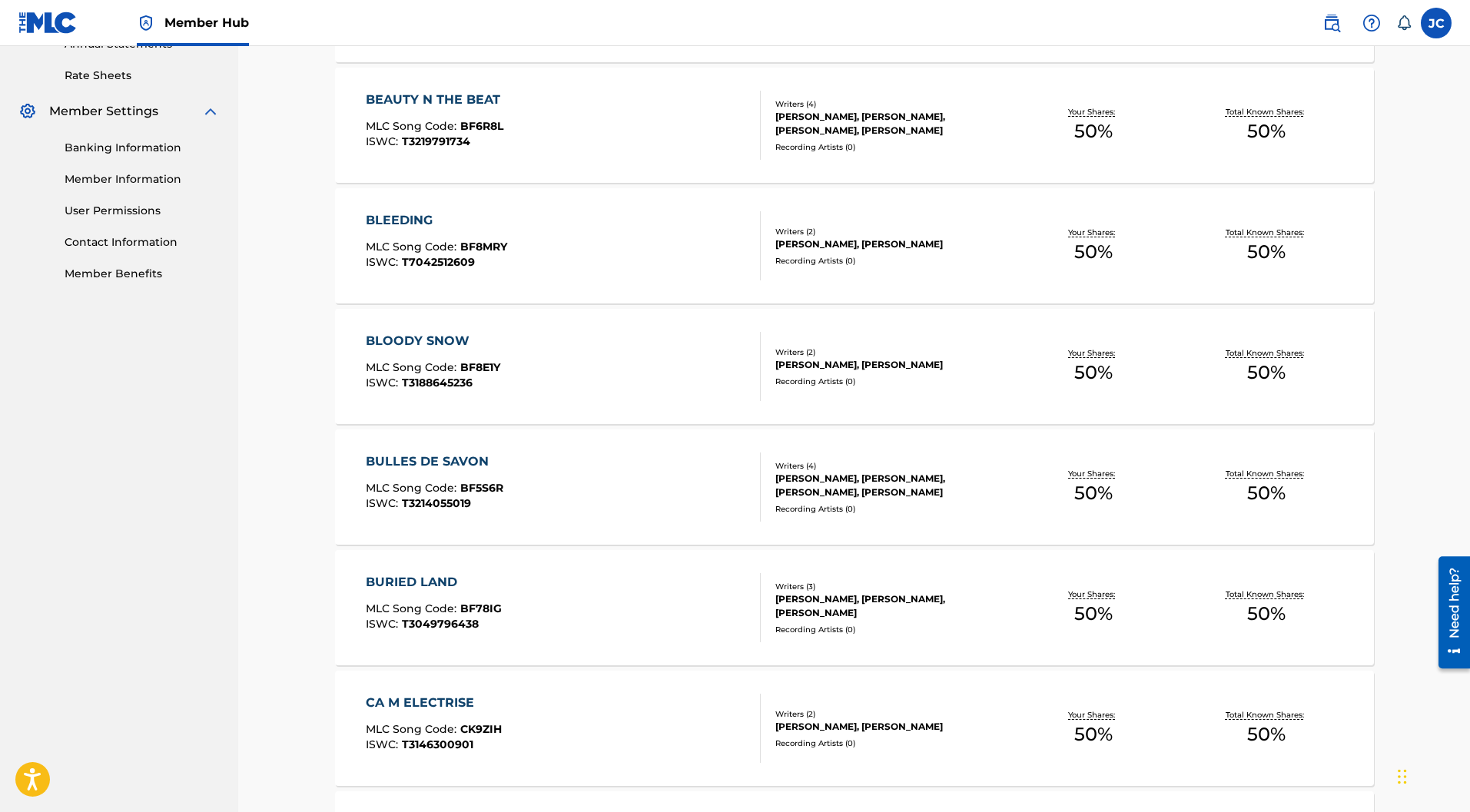
click at [527, 211] on div "BLEEDING MLC Song Code : BF8MRY ISWC : T7042512609" at bounding box center [563, 245] width 395 height 69
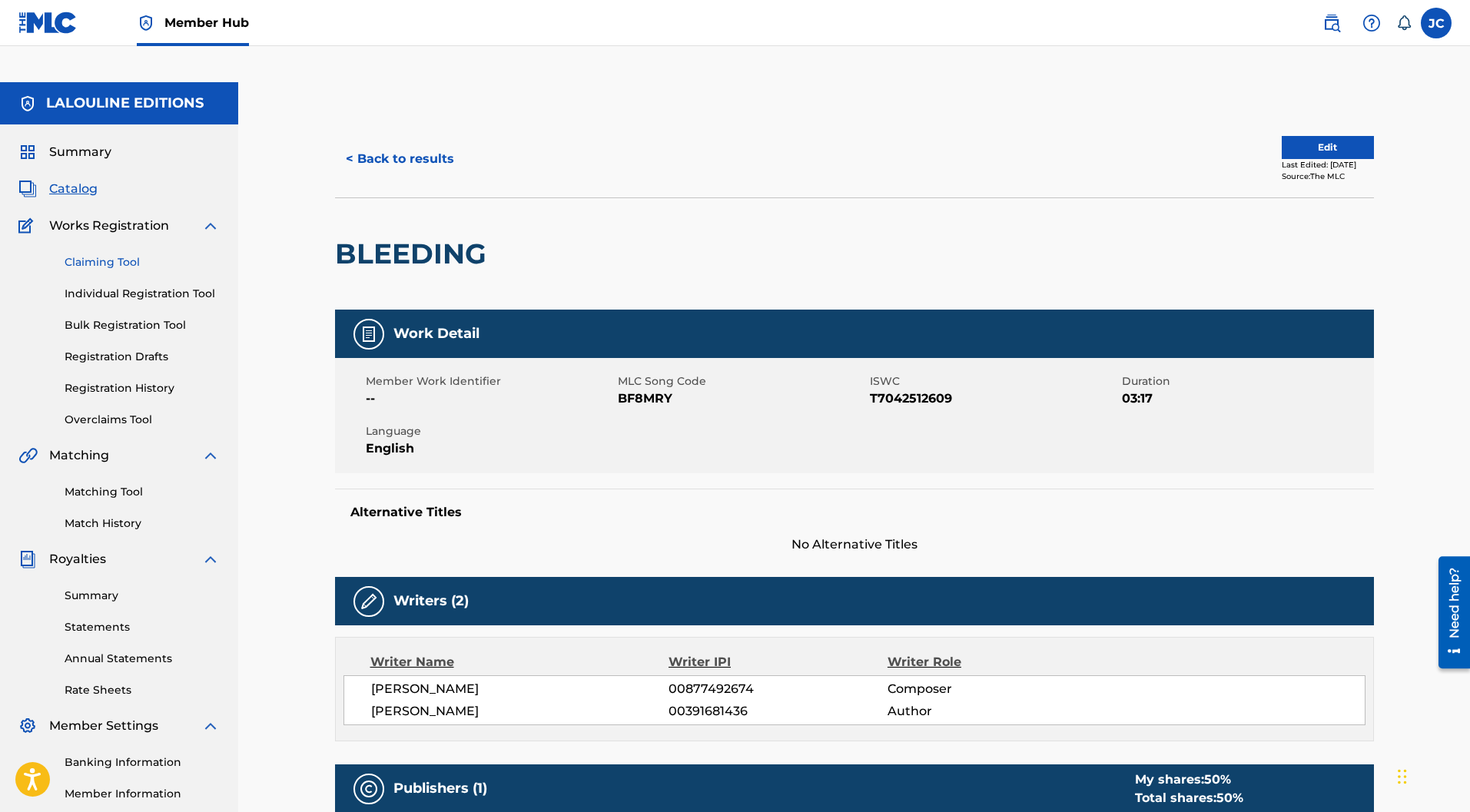
click at [102, 254] on link "Claiming Tool" at bounding box center [141, 262] width 155 height 16
